Goal: Information Seeking & Learning: Learn about a topic

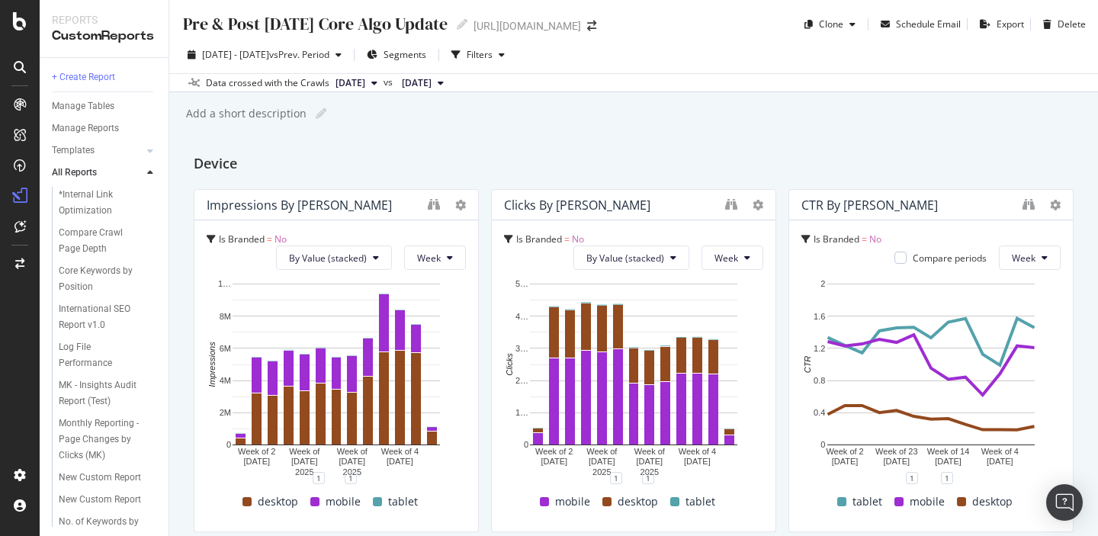
click at [660, 108] on div "Add a short description Add a short description" at bounding box center [642, 113] width 914 height 23
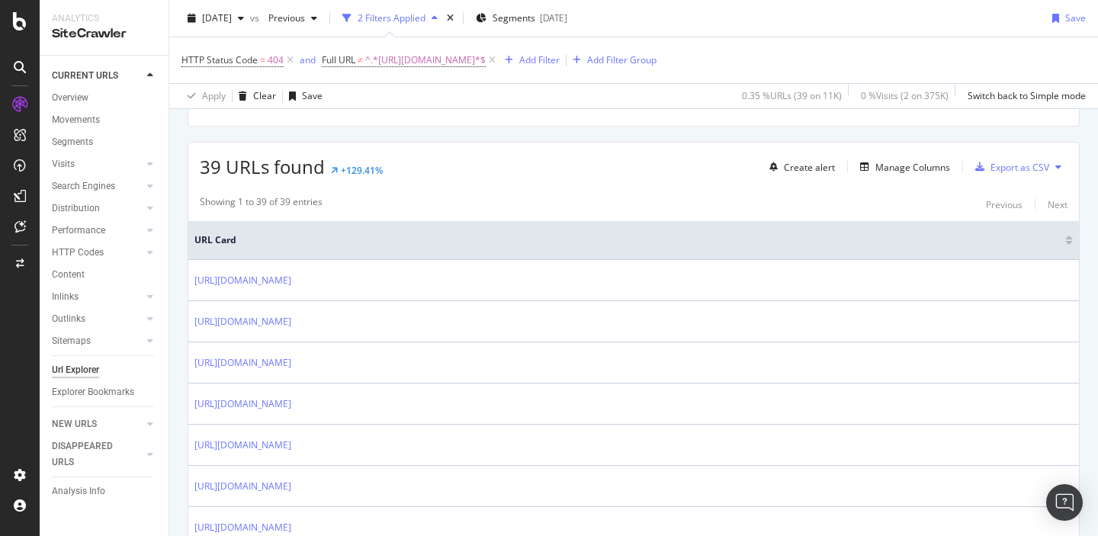
scroll to position [277, 0]
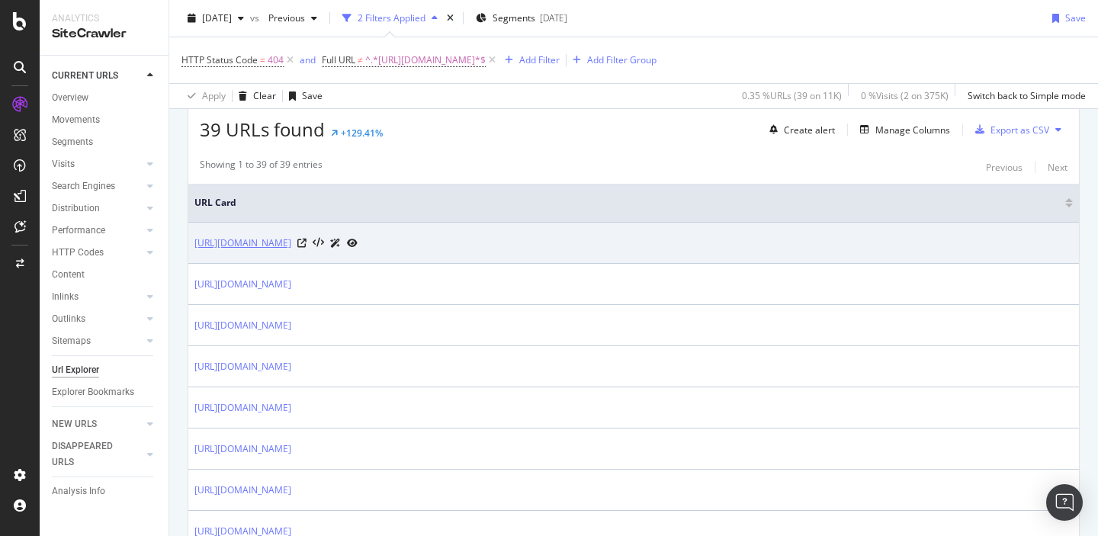
click at [291, 246] on link "https://sproutsocial.com/fr/insights/data/impact-of-social-media-marketing/" at bounding box center [242, 243] width 97 height 15
click at [307, 245] on icon at bounding box center [301, 243] width 9 height 9
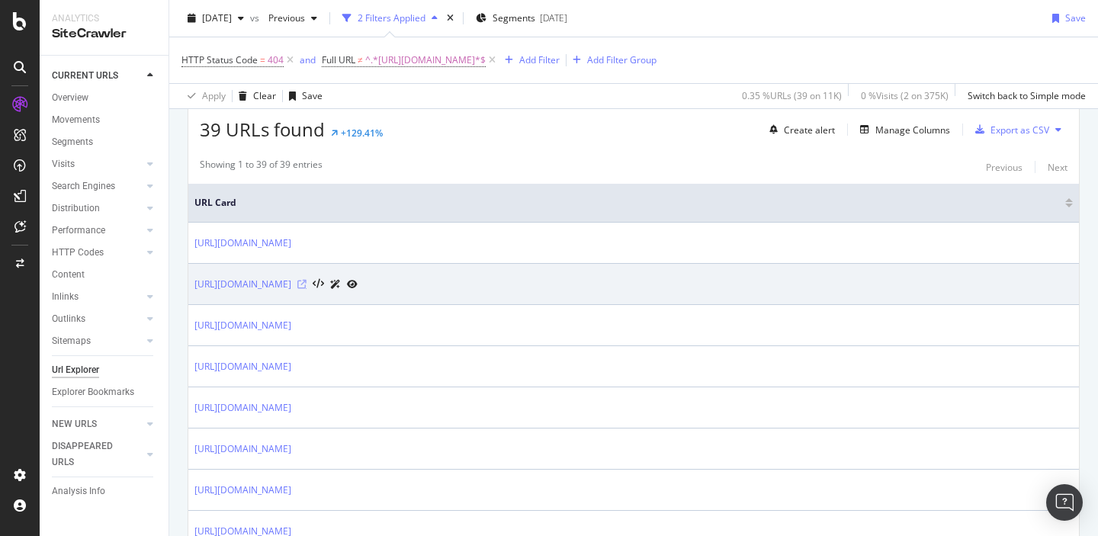
click at [307, 285] on icon at bounding box center [301, 284] width 9 height 9
click at [291, 287] on link "[URL][DOMAIN_NAME]" at bounding box center [242, 284] width 97 height 15
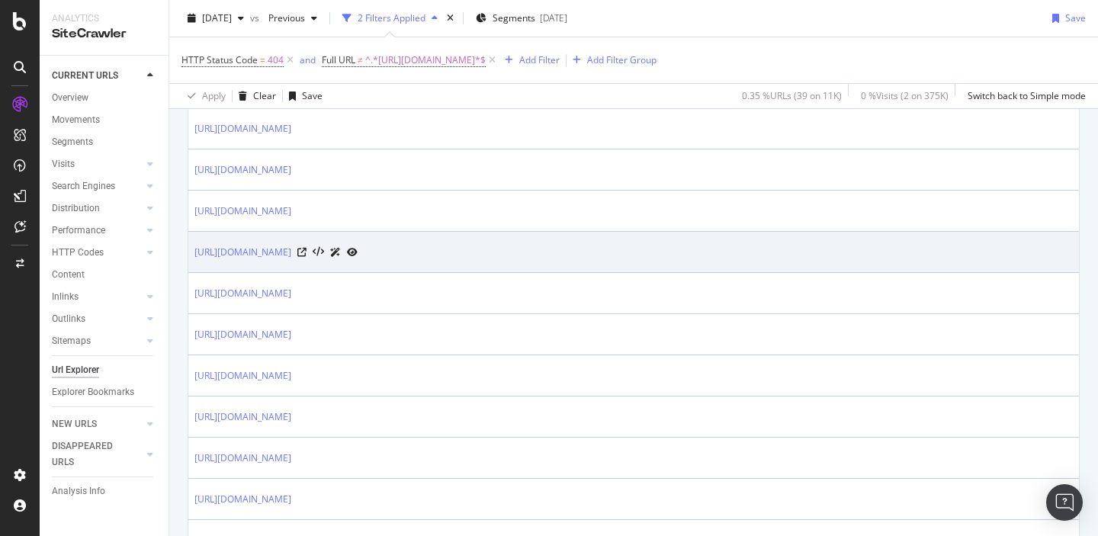
scroll to position [592, 0]
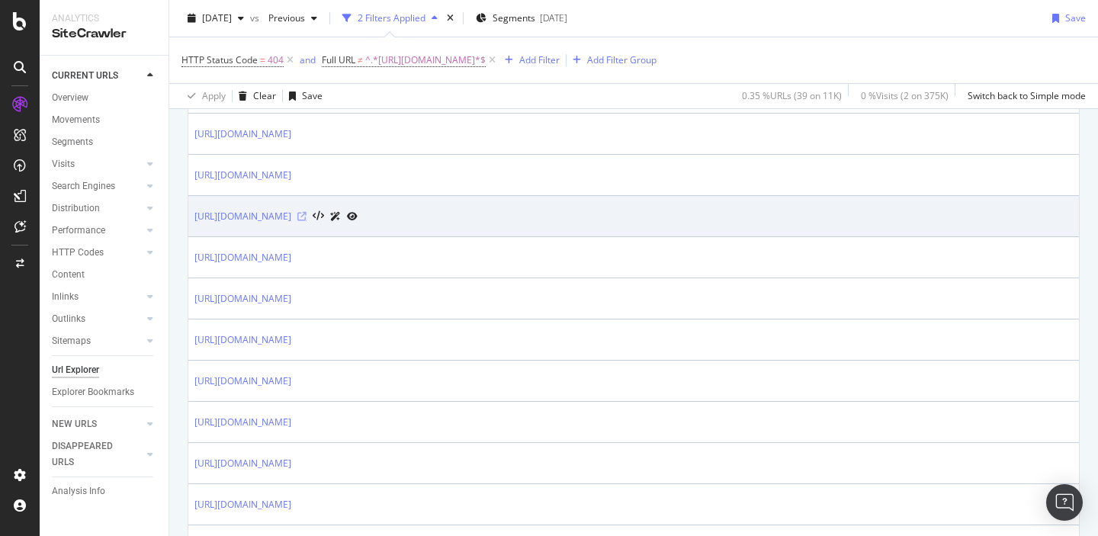
click at [307, 217] on icon at bounding box center [301, 216] width 9 height 9
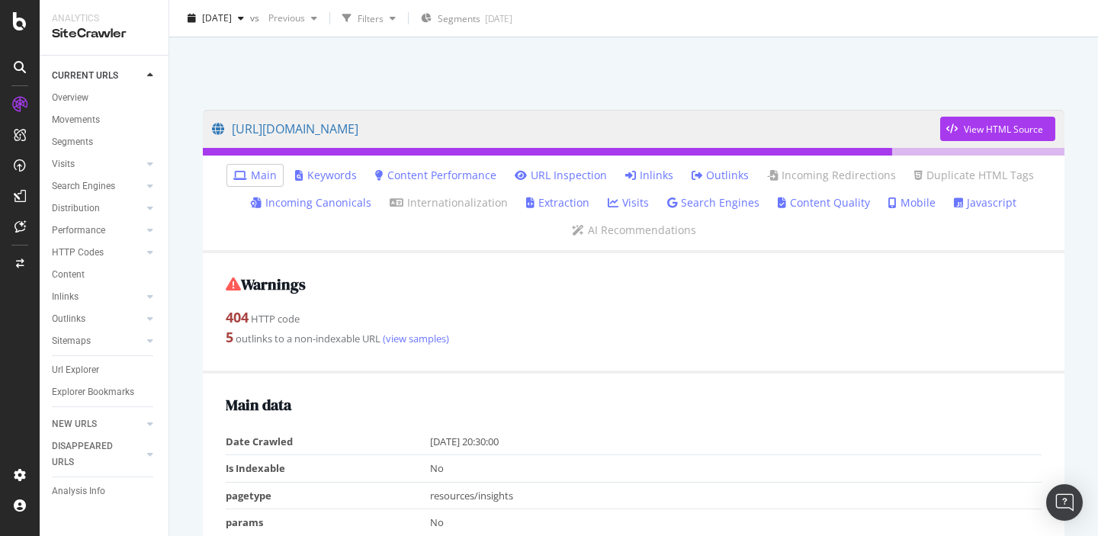
scroll to position [18, 0]
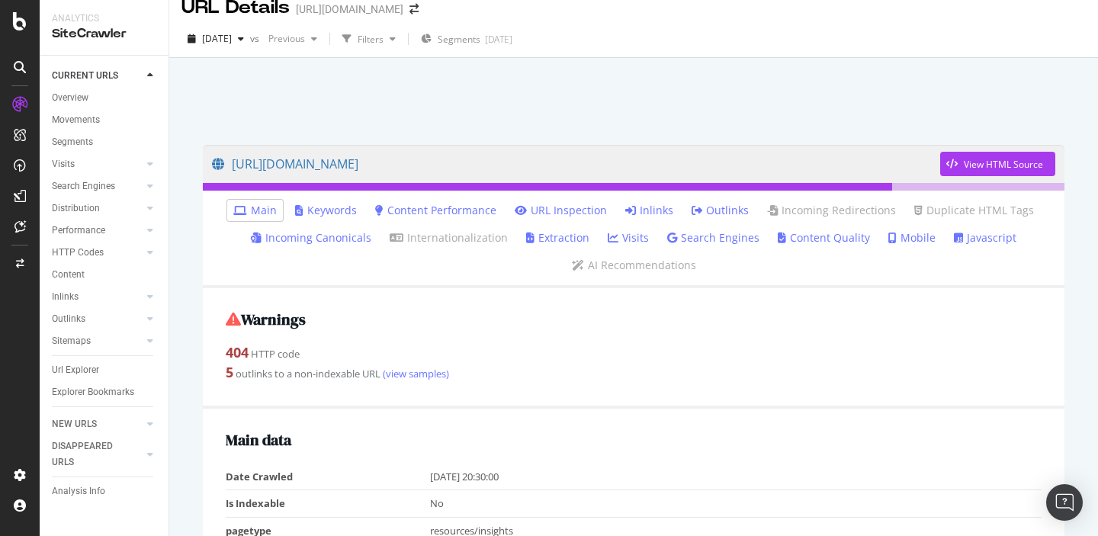
click at [641, 212] on link "Inlinks" at bounding box center [649, 210] width 48 height 15
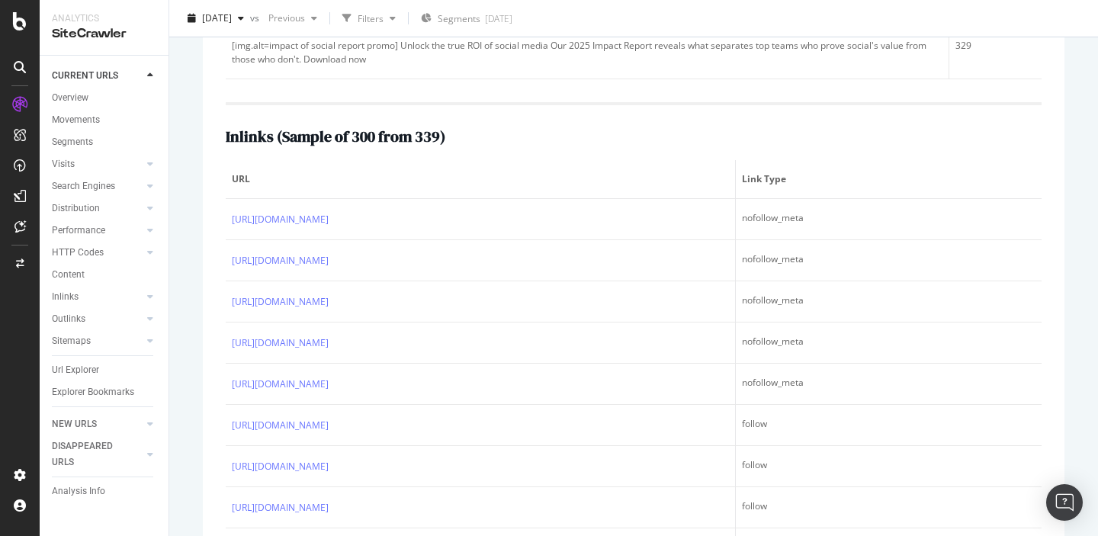
scroll to position [355, 0]
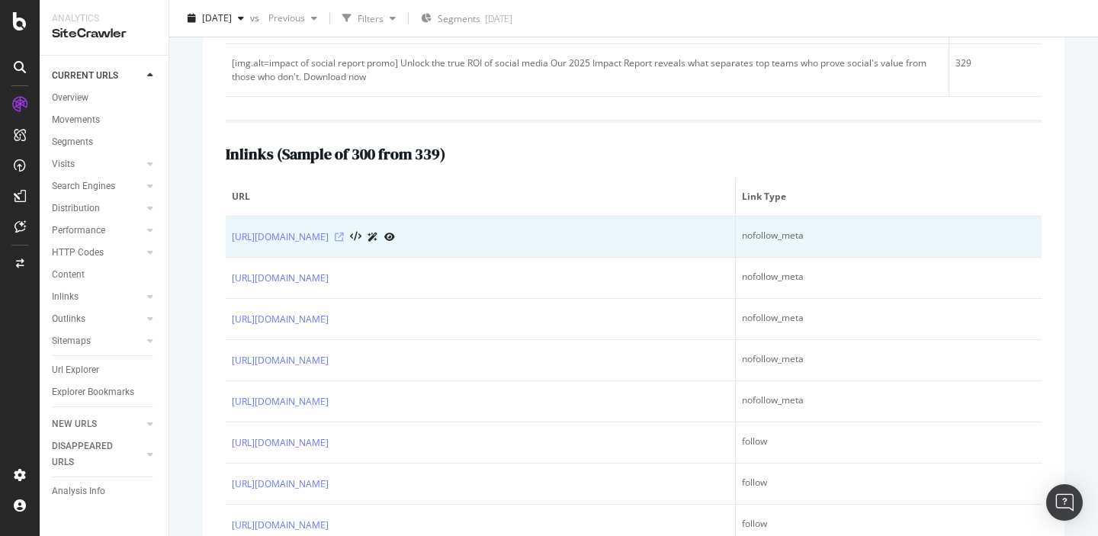
click at [344, 236] on icon at bounding box center [339, 237] width 9 height 9
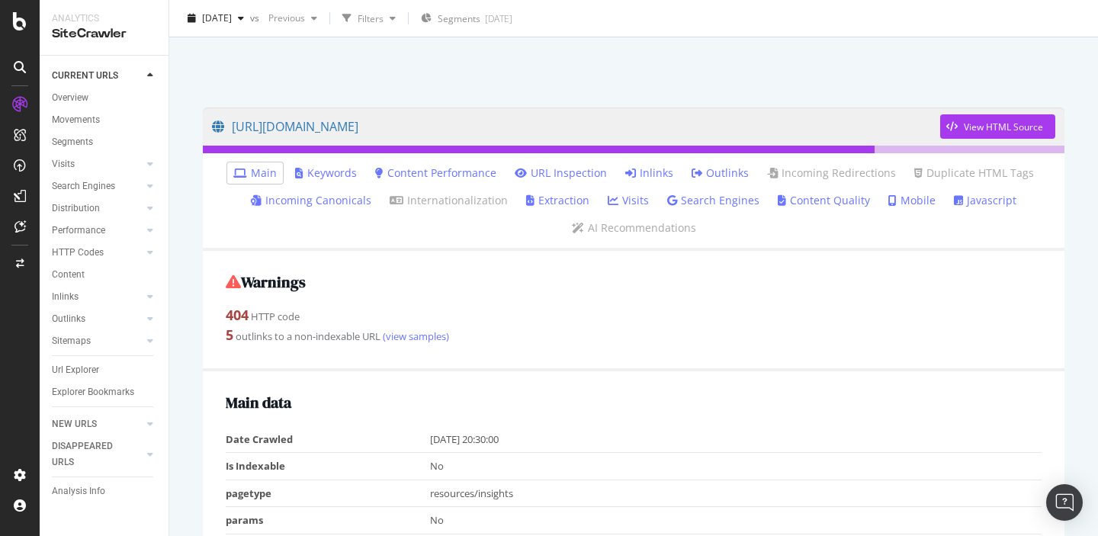
scroll to position [29, 0]
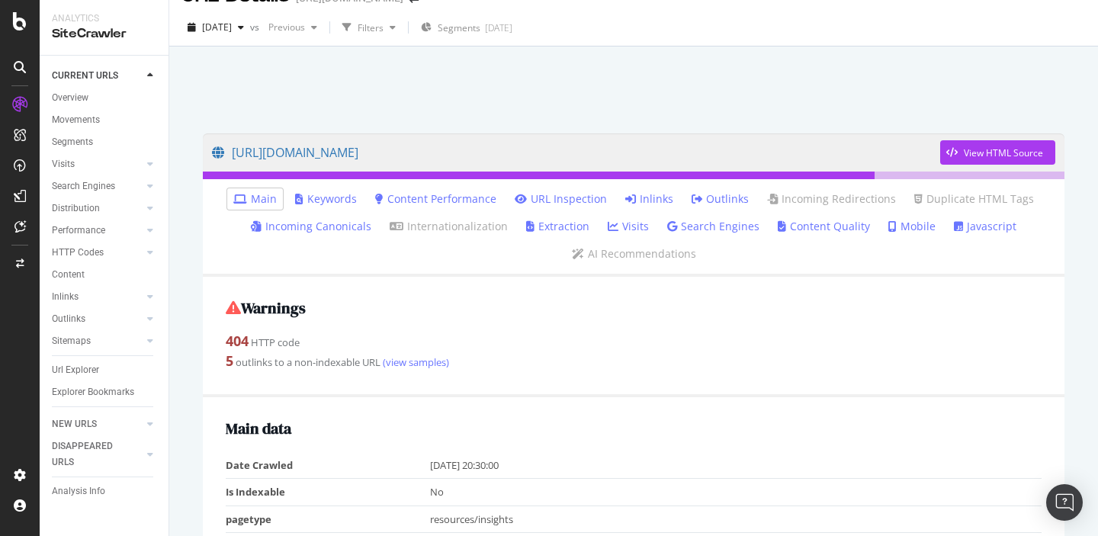
click at [644, 197] on link "Inlinks" at bounding box center [649, 198] width 48 height 15
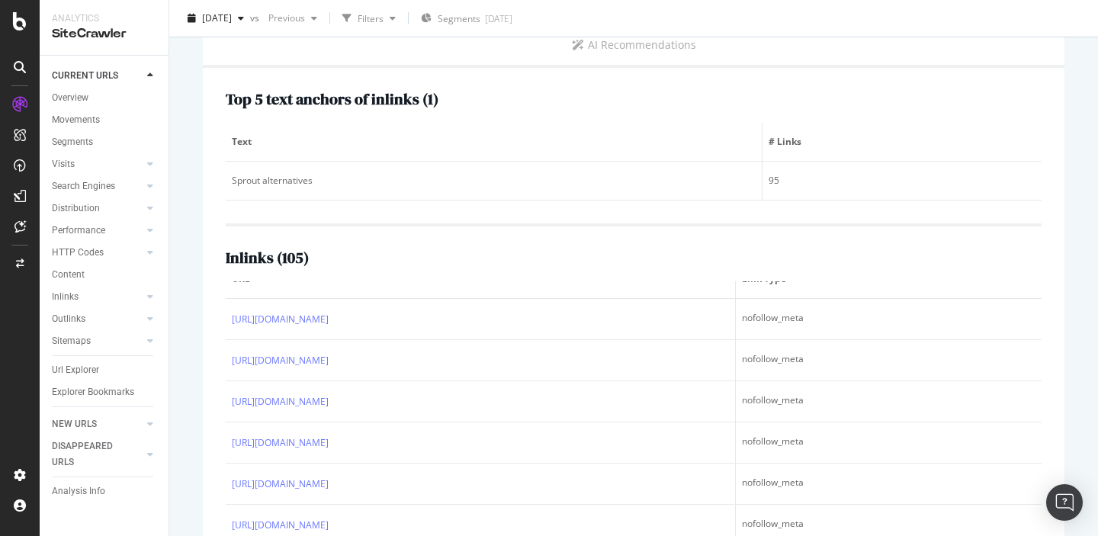
scroll to position [43, 0]
